Goal: Task Accomplishment & Management: Manage account settings

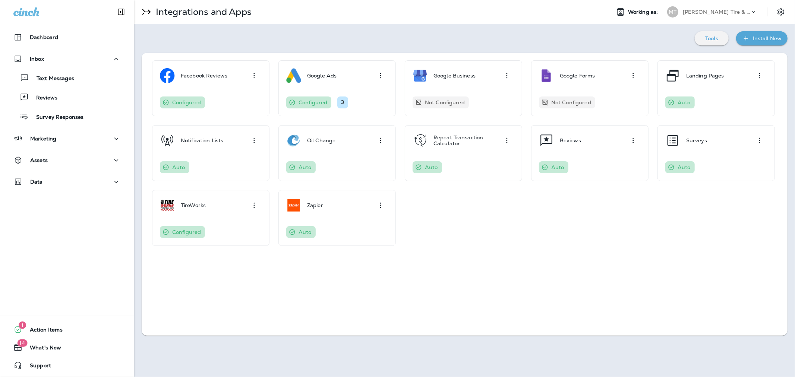
click at [564, 249] on div "Facebook Reviews Configured Google Ads Configured 3 Google Business Not Configu…" at bounding box center [465, 153] width 646 height 200
click at [41, 366] on span "Support" at bounding box center [36, 367] width 29 height 9
click at [62, 327] on button "1 Action Items" at bounding box center [66, 329] width 119 height 15
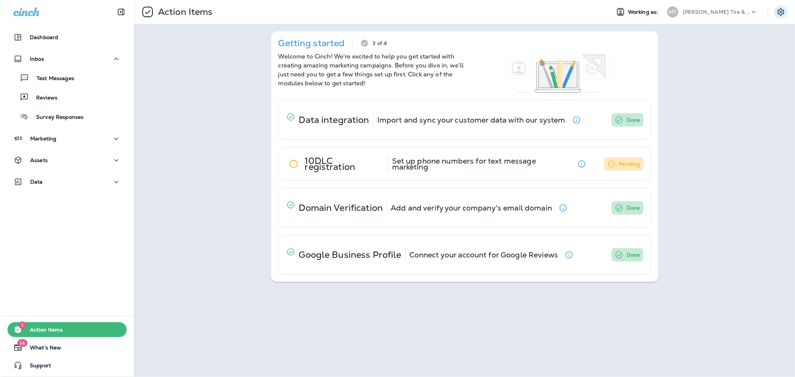
click at [782, 10] on icon "Settings" at bounding box center [780, 11] width 9 height 9
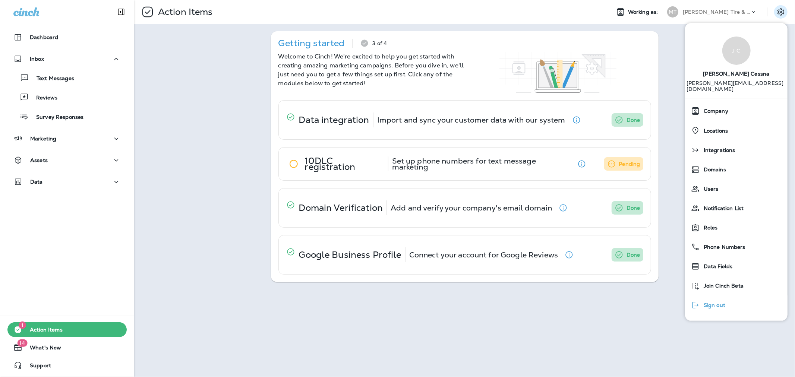
click at [714, 302] on span "Sign out" at bounding box center [712, 305] width 25 height 6
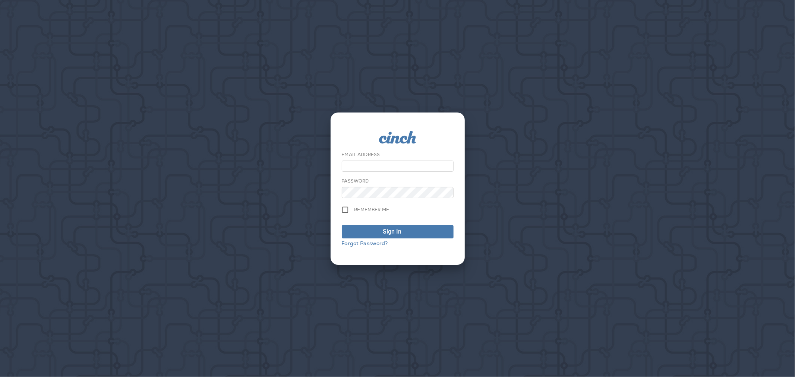
type input "**********"
